Goal: Transaction & Acquisition: Book appointment/travel/reservation

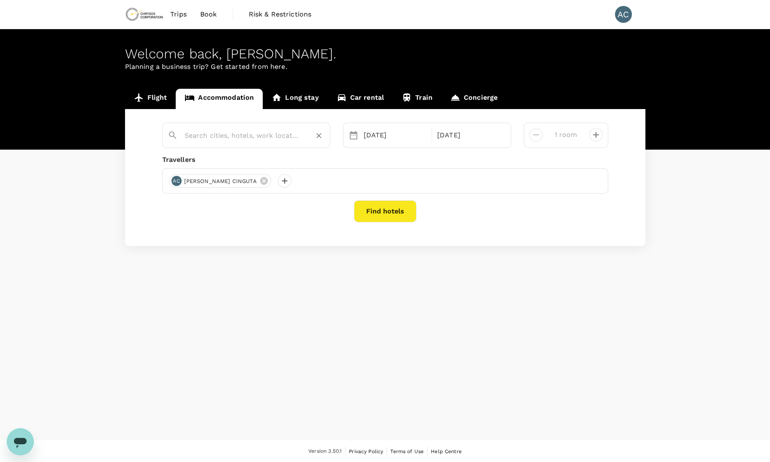
click at [228, 136] on input "text" at bounding box center [243, 135] width 117 height 13
type input "lubumbashi"
click at [602, 133] on button "decrease" at bounding box center [596, 135] width 14 height 14
click at [536, 133] on icon "decrease" at bounding box center [536, 135] width 10 height 10
type input "1 room"
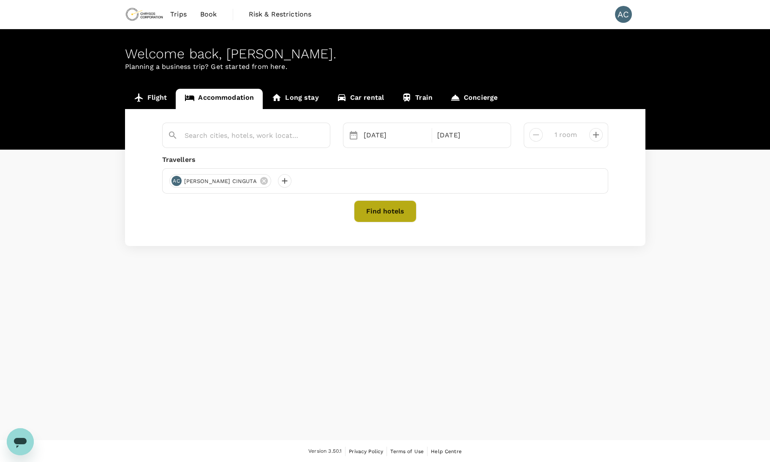
click at [387, 215] on button "Find hotels" at bounding box center [385, 211] width 63 height 22
click at [280, 139] on input "text" at bounding box center [243, 135] width 117 height 13
click at [279, 129] on input "text" at bounding box center [243, 135] width 117 height 13
type input "lubumbashi"
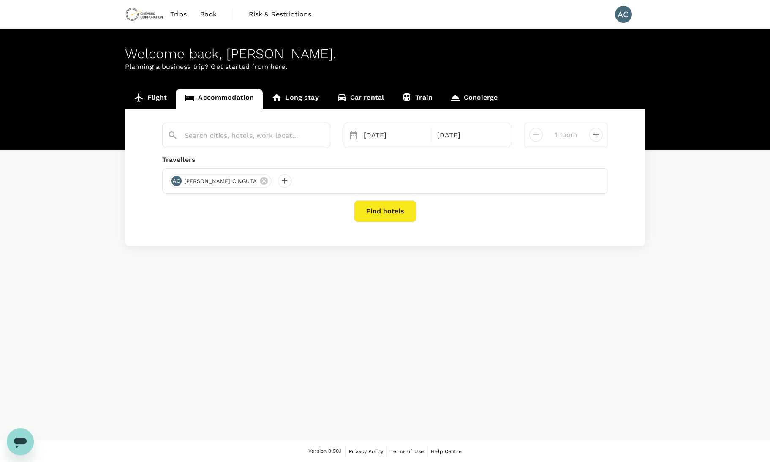
click at [545, 331] on div "Welcome back , Alain Giresse . Planning a business trip? Get started from here.…" at bounding box center [385, 234] width 770 height 411
click at [196, 132] on input "text" at bounding box center [243, 135] width 117 height 13
type input "Lubumbashi"
click at [258, 124] on div at bounding box center [251, 132] width 147 height 20
click at [251, 135] on input "text" at bounding box center [243, 135] width 117 height 13
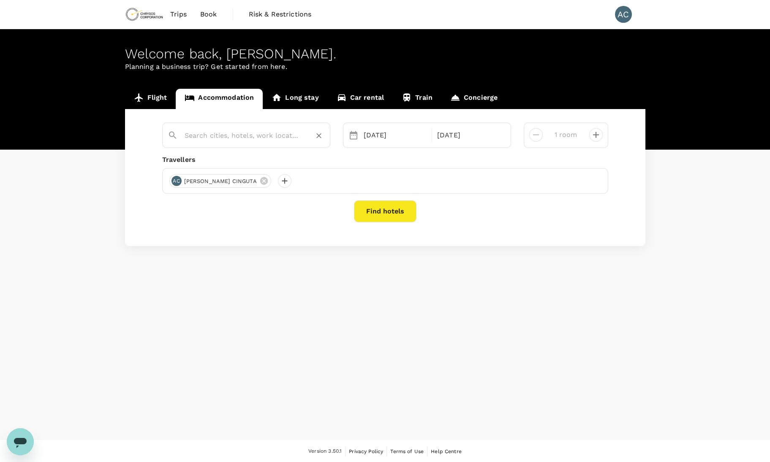
drag, startPoint x: 251, startPoint y: 135, endPoint x: 257, endPoint y: 130, distance: 8.1
click at [257, 130] on input "text" at bounding box center [243, 135] width 117 height 13
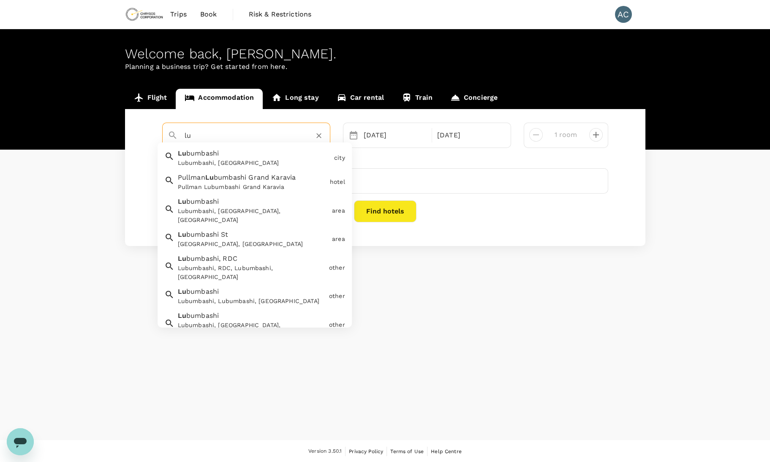
click at [256, 159] on div "Lubumbashi, Democratic Republic of the Congo" at bounding box center [254, 162] width 153 height 9
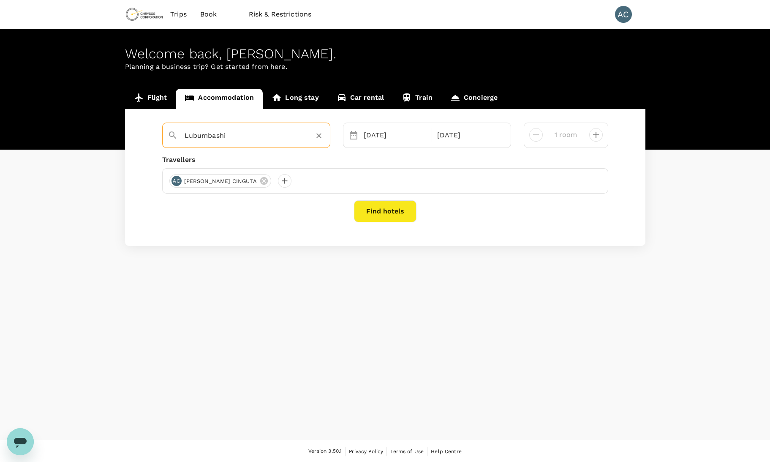
type input "Lubumbashi"
click at [373, 209] on button "Find hotels" at bounding box center [385, 211] width 63 height 22
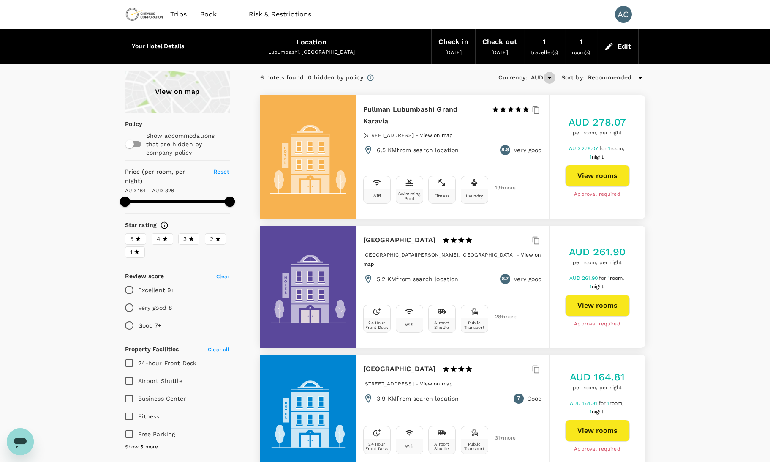
click at [549, 79] on icon "Open" at bounding box center [550, 78] width 10 height 10
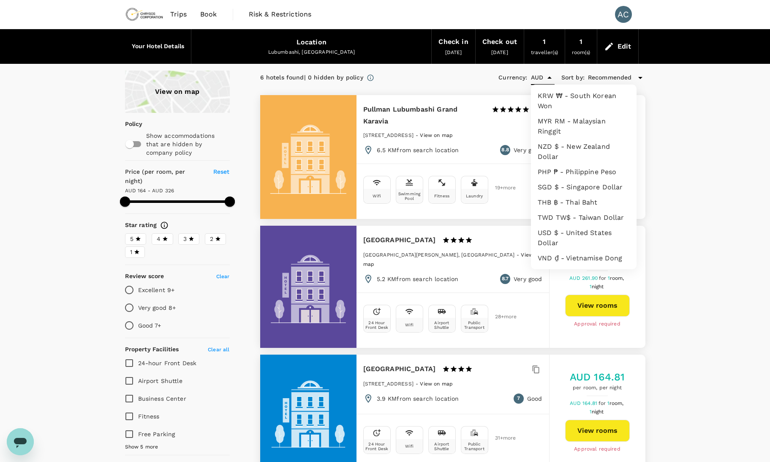
scroll to position [237, 0]
click at [589, 225] on li "USD $ - United States Dollar" at bounding box center [584, 237] width 106 height 25
type input "USD"
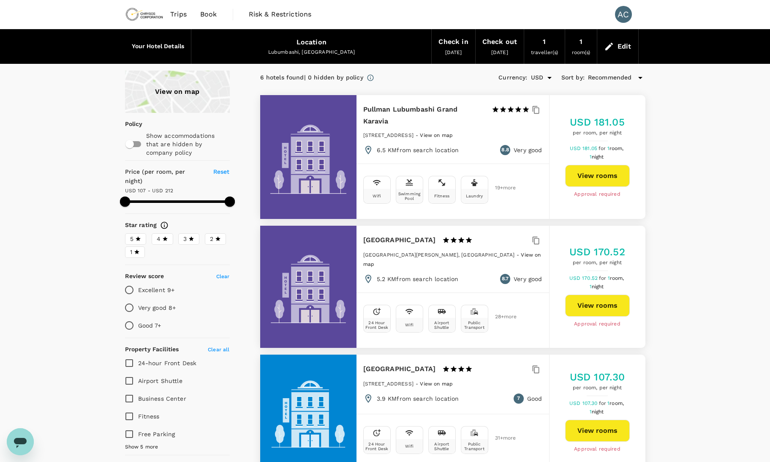
type input "324.88"
type input "USD"
click at [643, 81] on icon at bounding box center [640, 78] width 10 height 10
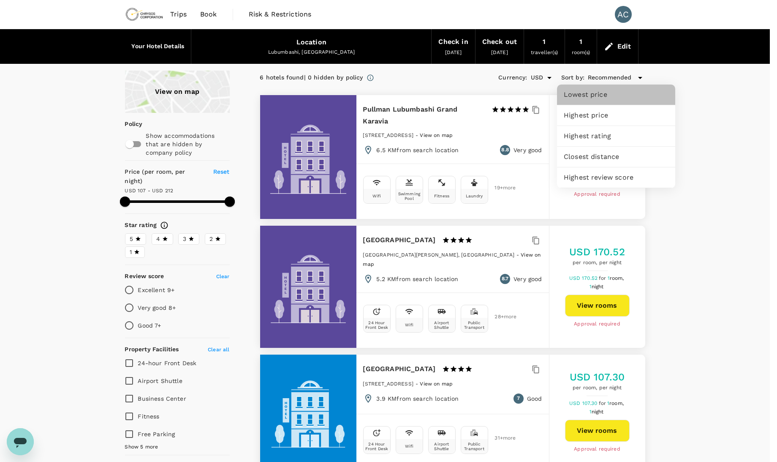
click at [613, 97] on span "Lowest price" at bounding box center [616, 95] width 105 height 10
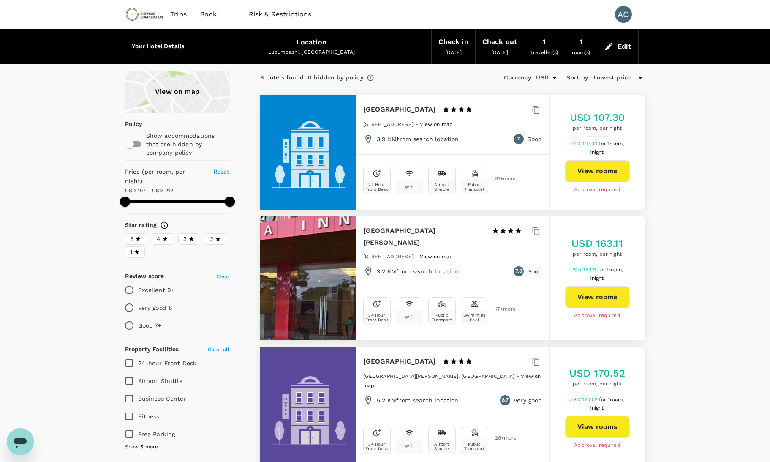
scroll to position [83, 0]
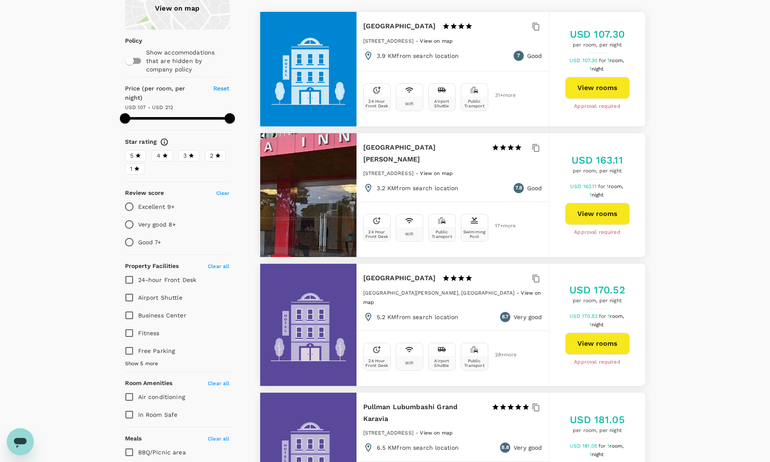
click at [195, 117] on span at bounding box center [178, 118] width 106 height 3
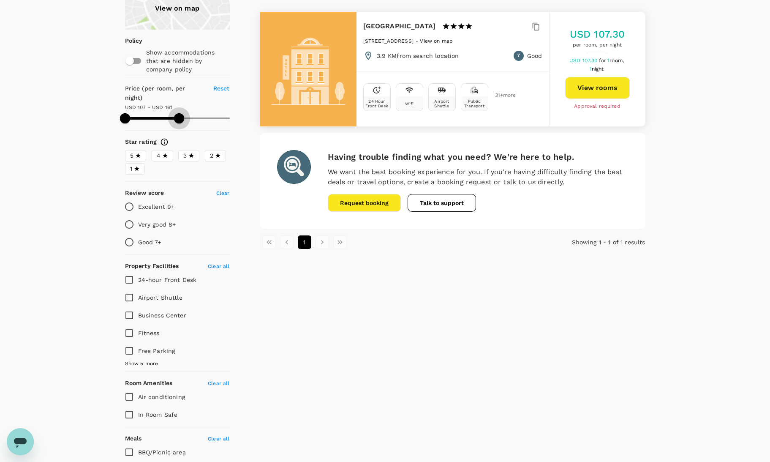
drag, startPoint x: 195, startPoint y: 109, endPoint x: 179, endPoint y: 107, distance: 16.1
click at [179, 113] on span at bounding box center [179, 118] width 10 height 10
click at [197, 117] on span at bounding box center [177, 118] width 105 height 2
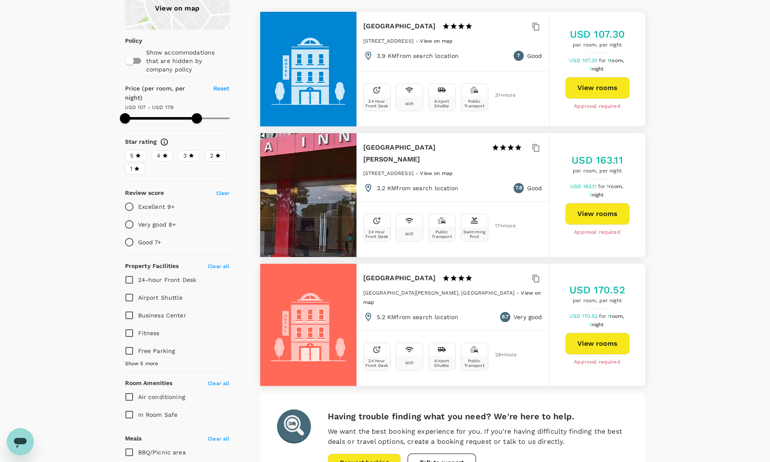
click at [216, 112] on span at bounding box center [177, 118] width 105 height 13
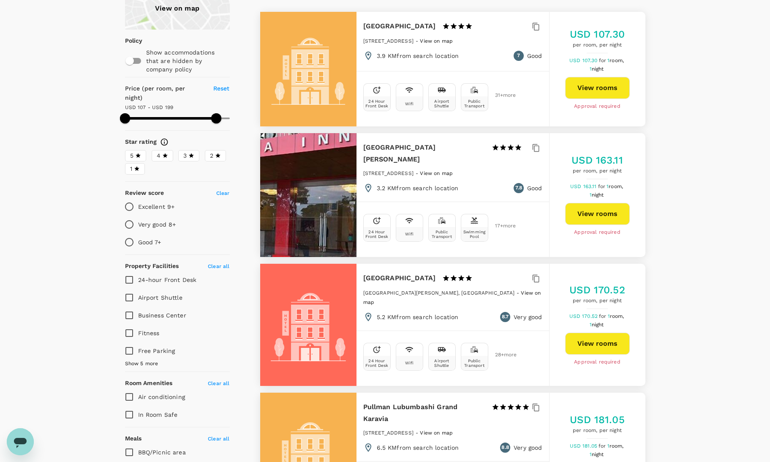
type input "304.88"
type input "USD"
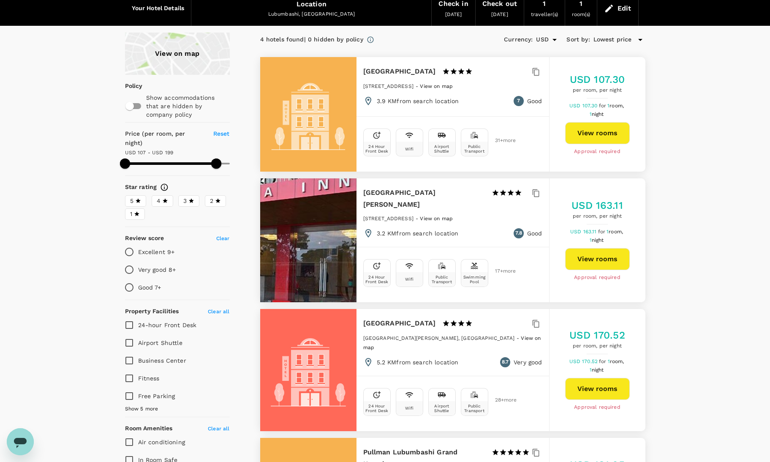
scroll to position [0, 0]
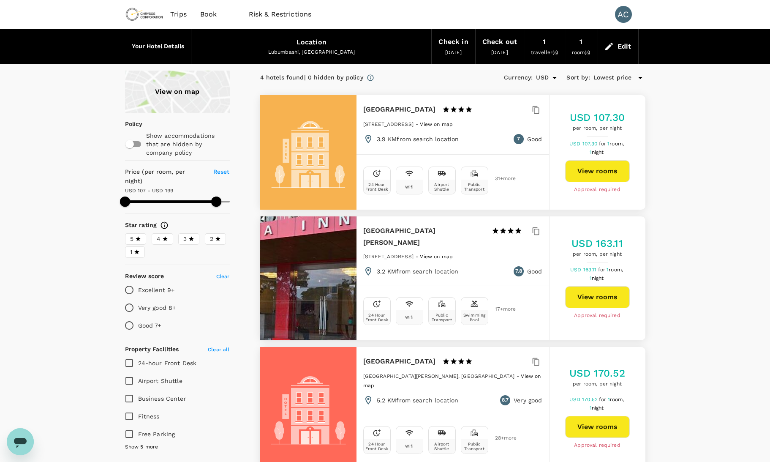
click at [221, 196] on span at bounding box center [216, 201] width 10 height 10
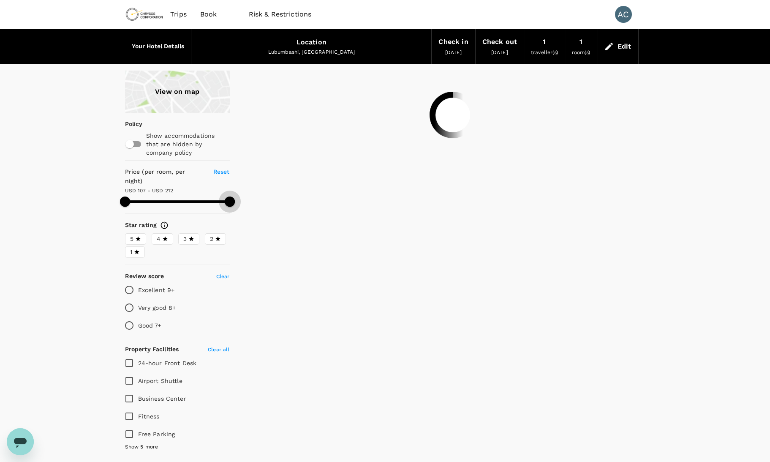
drag, startPoint x: 224, startPoint y: 191, endPoint x: 251, endPoint y: 192, distance: 27.1
click at [251, 192] on div "View on map Policy Show accommodations that are hidden by company policy Price …" at bounding box center [375, 366] width 541 height 591
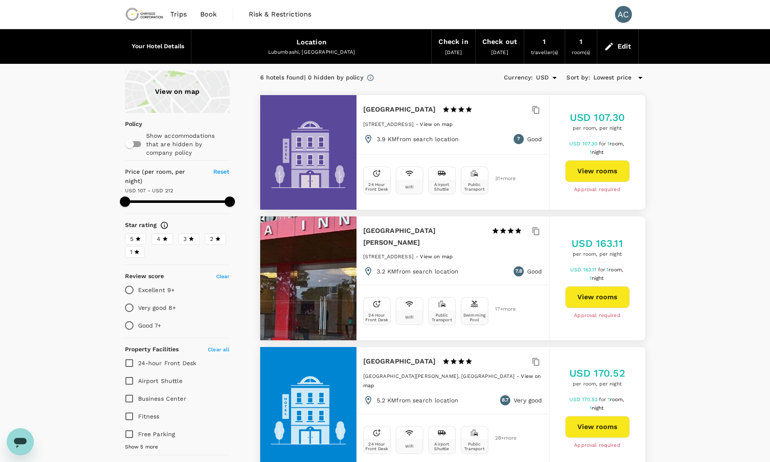
type input "324.88"
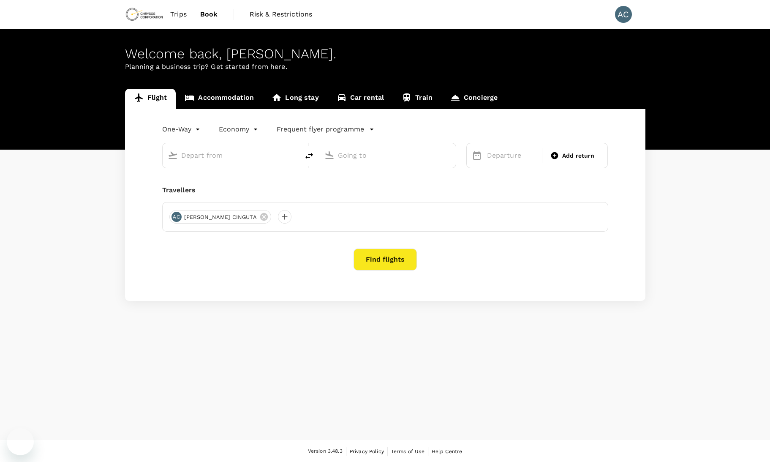
type input "Julius Nyerere Intl (DAR)"
type input "Lubumbashi, Democratic Republic of the Congo (any)"
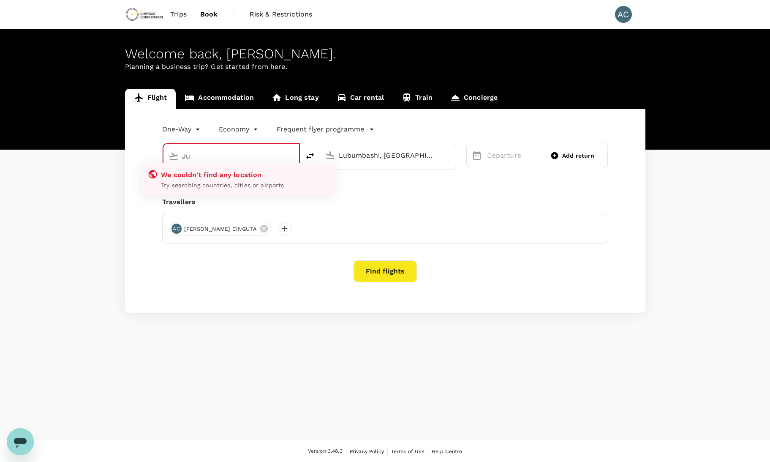
type input "J"
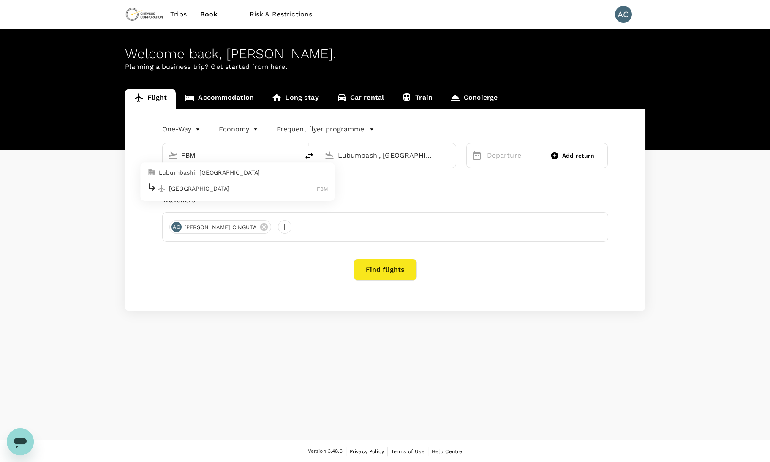
click at [244, 184] on p "Lubumbashi International Airport" at bounding box center [243, 188] width 148 height 8
type input "Lubumbashi International Airport (FBM)"
click at [403, 157] on input "Lubumbashi, Democratic Republic of the Congo (any)" at bounding box center [388, 155] width 100 height 13
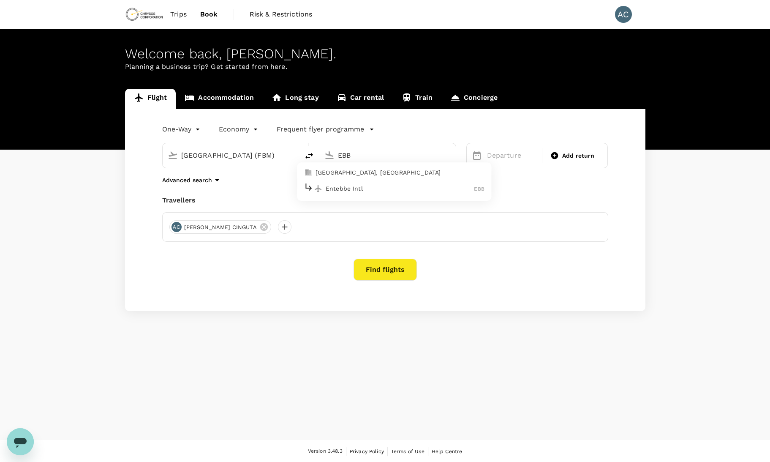
click at [388, 185] on p "Entebbe Intl" at bounding box center [400, 188] width 149 height 8
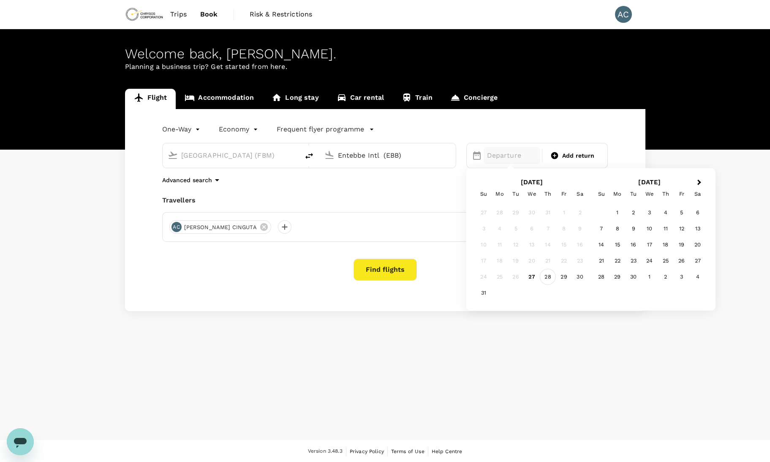
type input "Entebbe Intl (EBB)"
click at [550, 282] on div "28" at bounding box center [548, 277] width 16 height 16
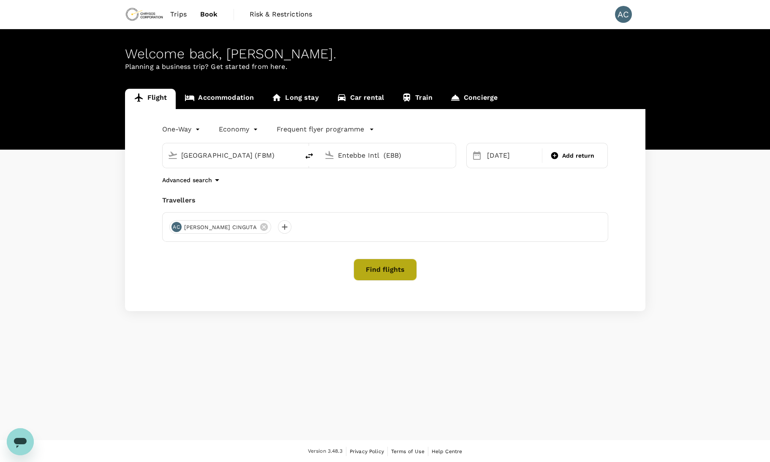
click at [389, 274] on button "Find flights" at bounding box center [385, 270] width 63 height 22
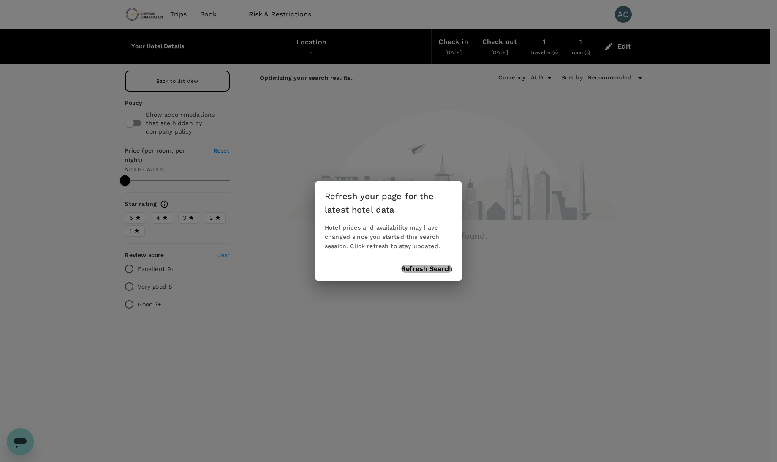
click at [428, 265] on button "Refresh Search" at bounding box center [426, 269] width 51 height 8
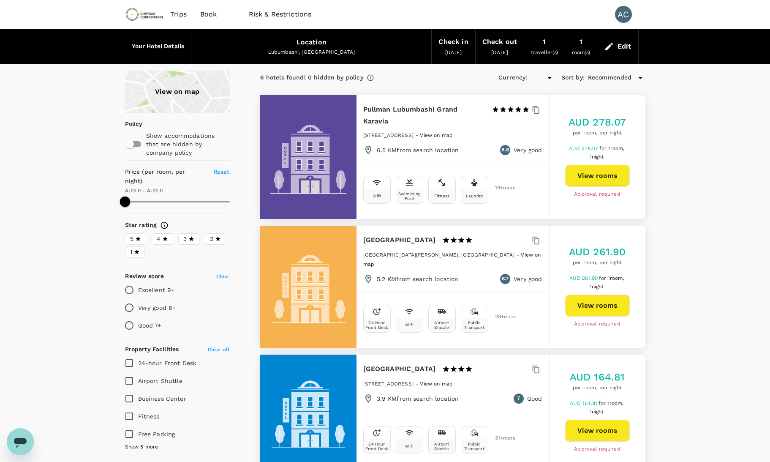
type input "324.87"
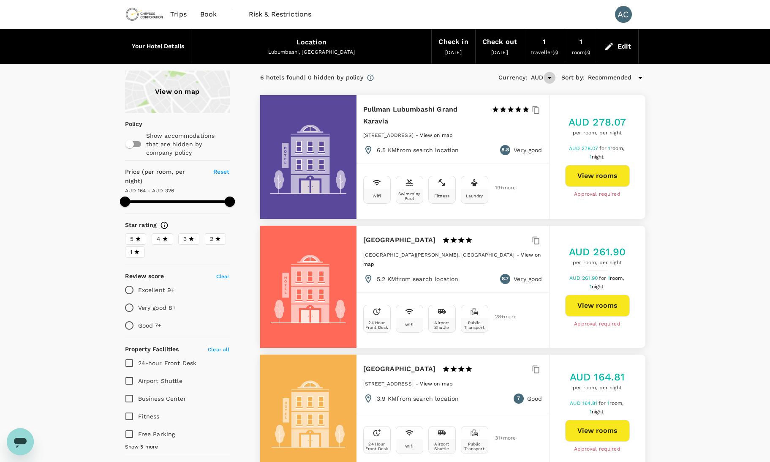
click at [551, 77] on icon "Open" at bounding box center [550, 78] width 10 height 10
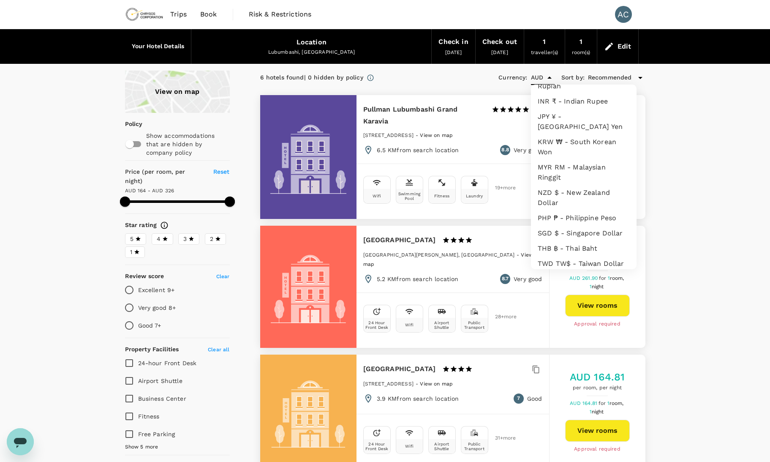
scroll to position [237, 0]
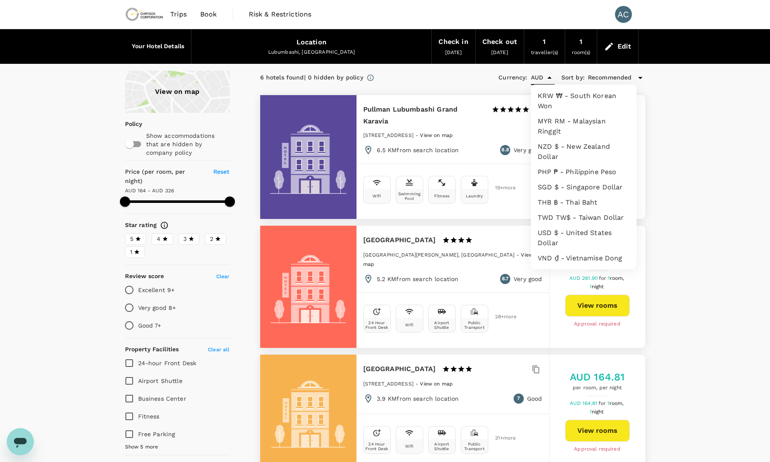
click at [582, 225] on li "USD $ - United States Dollar" at bounding box center [584, 237] width 106 height 25
type input "USD"
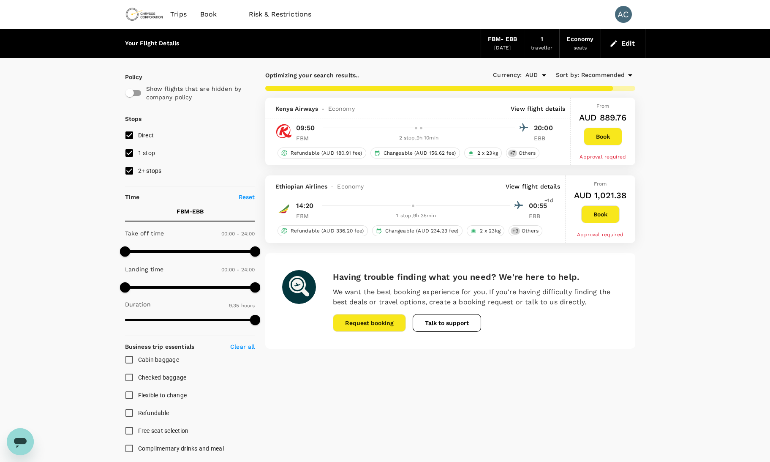
type input "3430"
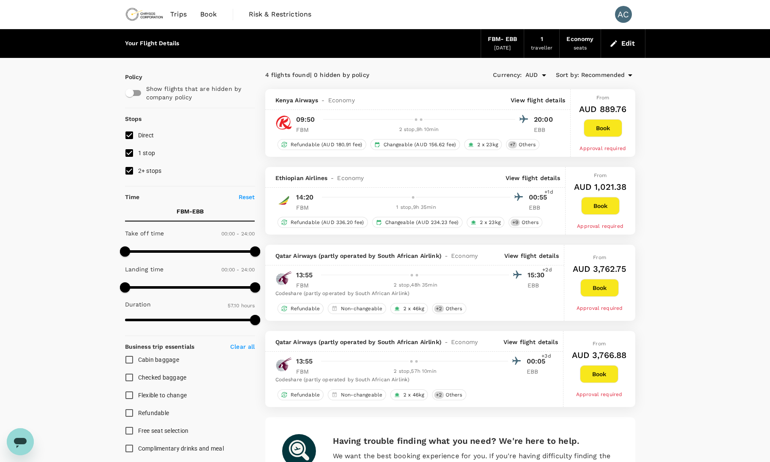
click at [537, 98] on p "View flight details" at bounding box center [538, 100] width 54 height 8
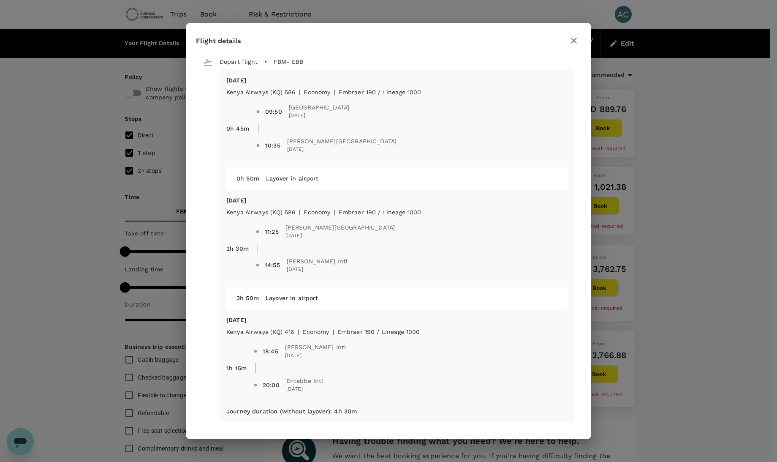
click at [575, 41] on icon "button" at bounding box center [574, 40] width 10 height 10
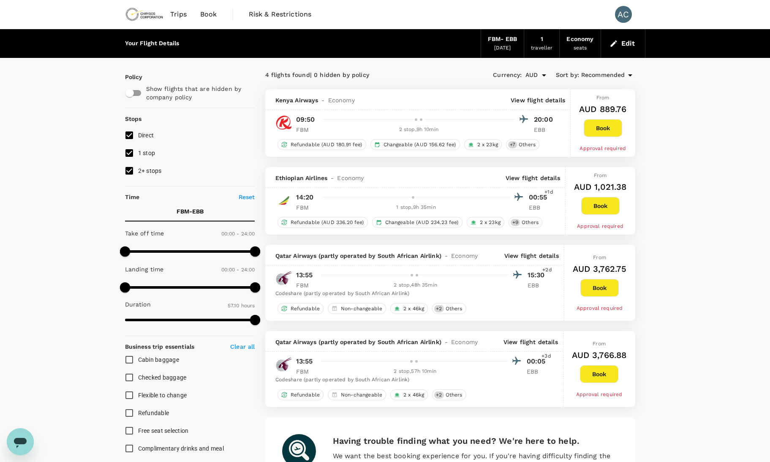
click at [537, 100] on p "View flight details" at bounding box center [538, 100] width 54 height 8
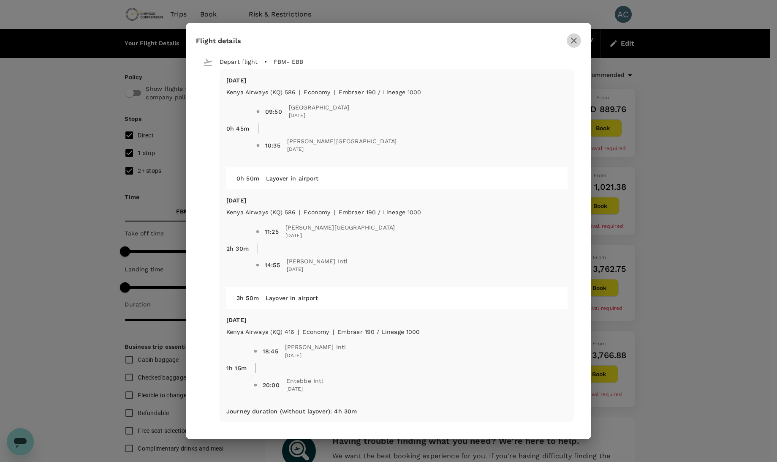
click at [579, 41] on icon "button" at bounding box center [574, 40] width 10 height 10
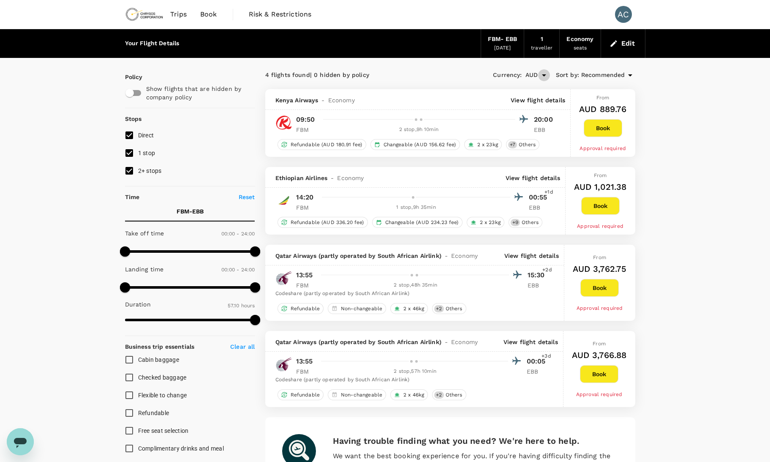
click at [548, 77] on icon "Open" at bounding box center [544, 75] width 10 height 10
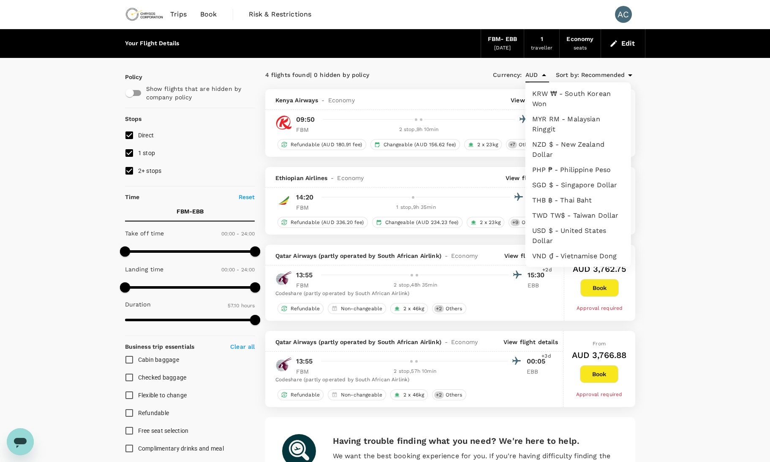
scroll to position [237, 0]
click at [586, 223] on li "USD $ - United States Dollar" at bounding box center [579, 235] width 106 height 25
type input "USD"
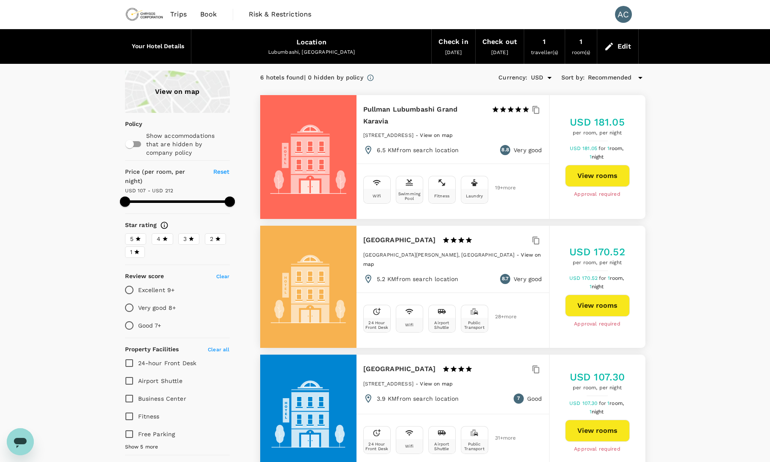
type input "324.87"
click at [139, 143] on input "checkbox" at bounding box center [130, 144] width 48 height 16
checkbox input "true"
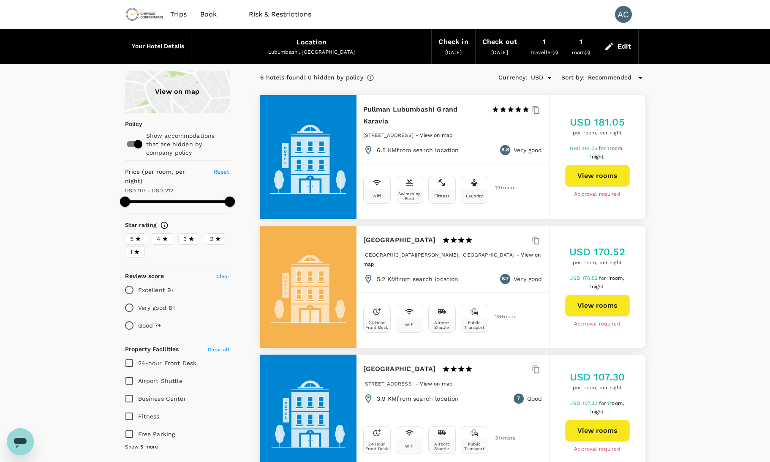
click at [639, 77] on icon at bounding box center [640, 78] width 4 height 2
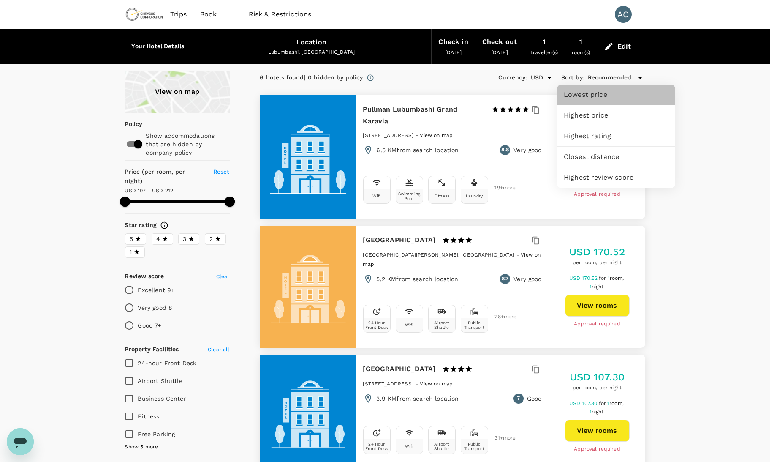
click at [621, 93] on span "Lowest price" at bounding box center [616, 95] width 105 height 10
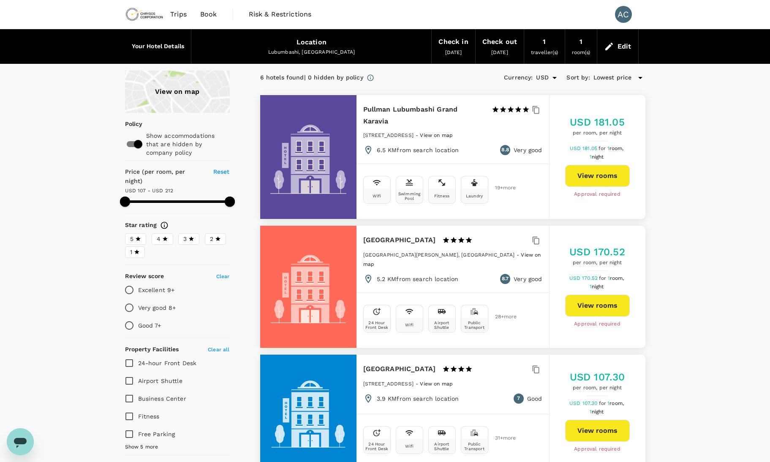
type input "324.87"
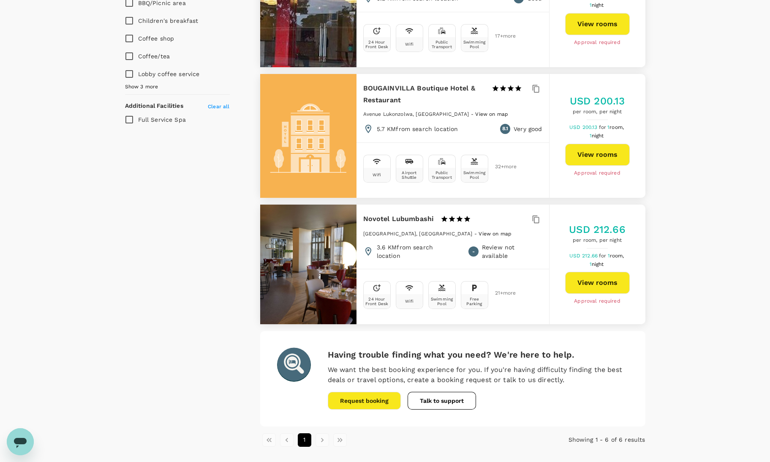
scroll to position [26, 0]
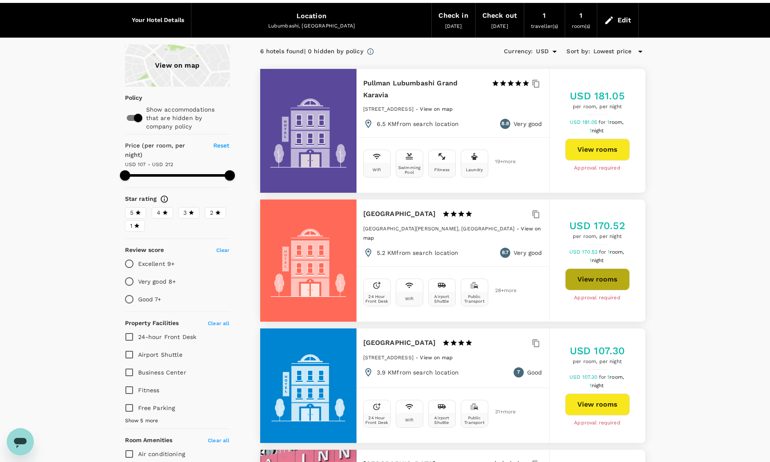
click at [581, 268] on button "View rooms" at bounding box center [597, 279] width 65 height 22
